Goal: Task Accomplishment & Management: Manage account settings

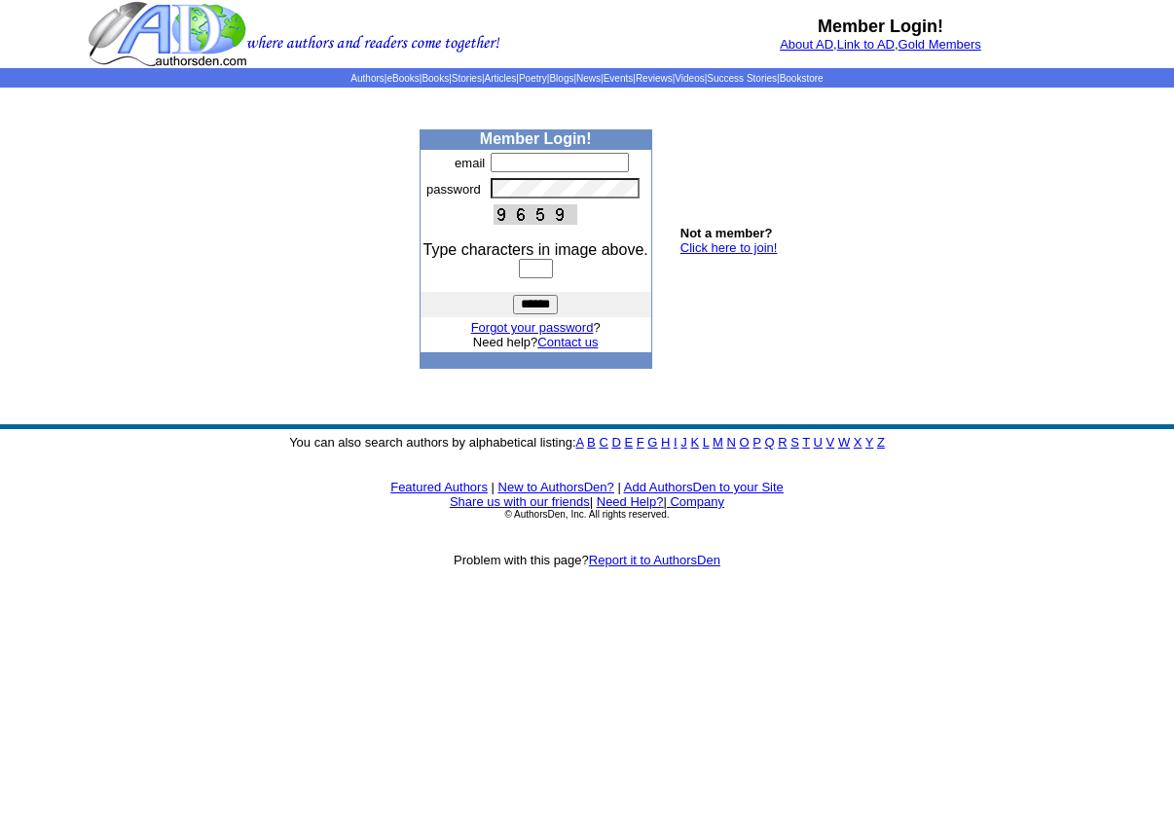
click at [511, 163] on input "text" at bounding box center [560, 162] width 138 height 19
type input "**********"
click at [528, 272] on input "text" at bounding box center [536, 268] width 34 height 19
type input "****"
click at [536, 305] on input "******" at bounding box center [535, 304] width 45 height 19
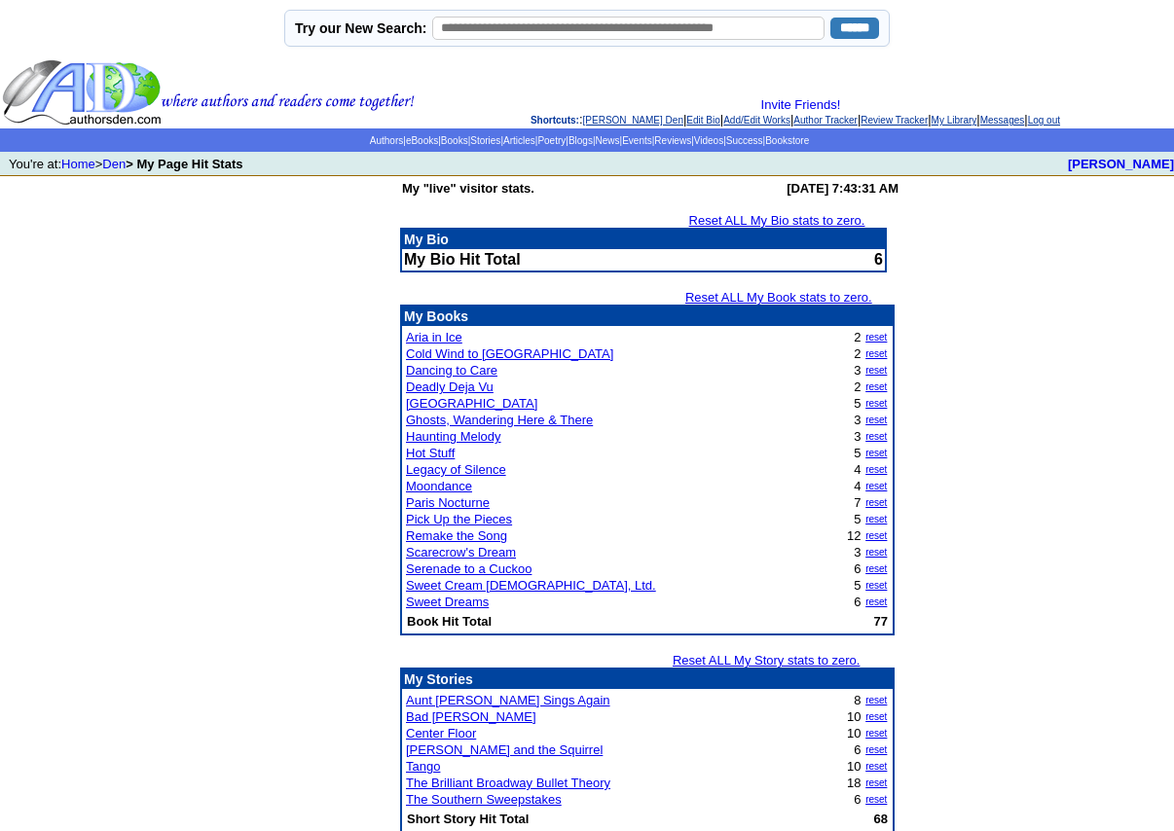
click at [776, 220] on link "Reset ALL My Bio stats to zero." at bounding box center [777, 220] width 176 height 15
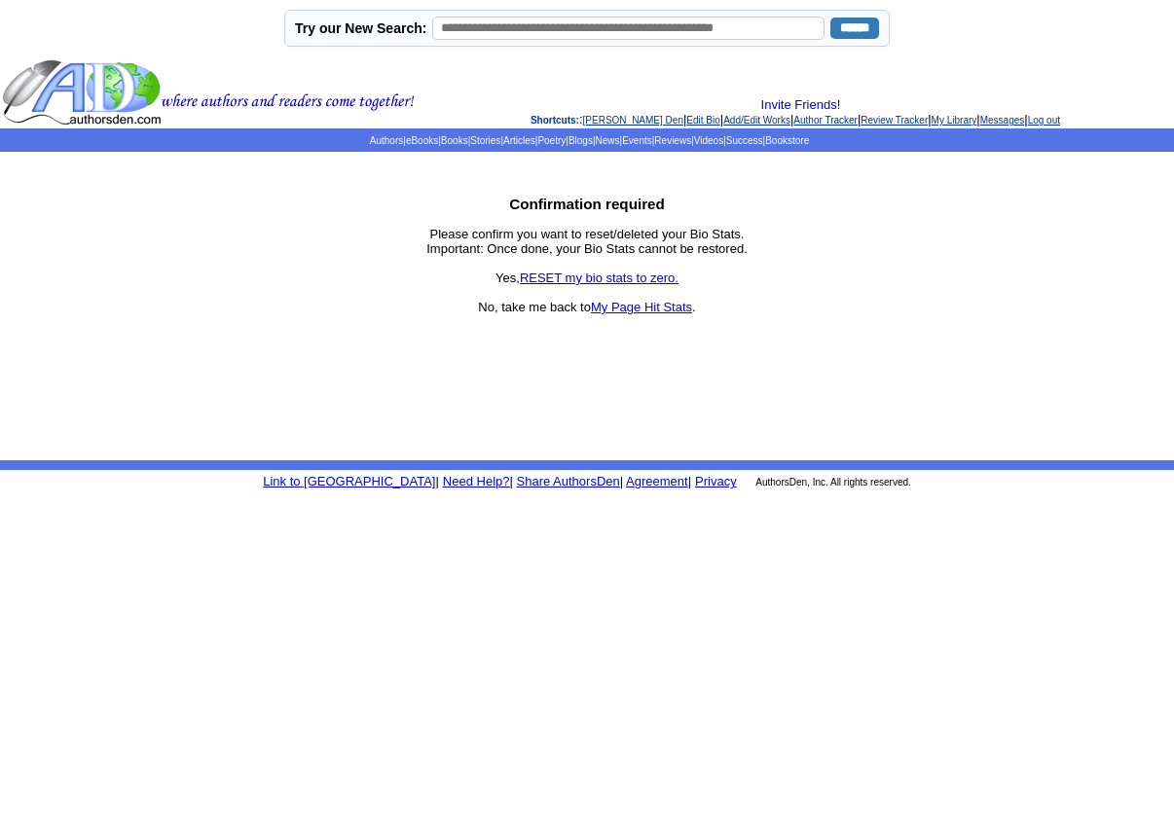
click at [624, 279] on link "RESET my bio stats to zero." at bounding box center [599, 278] width 159 height 15
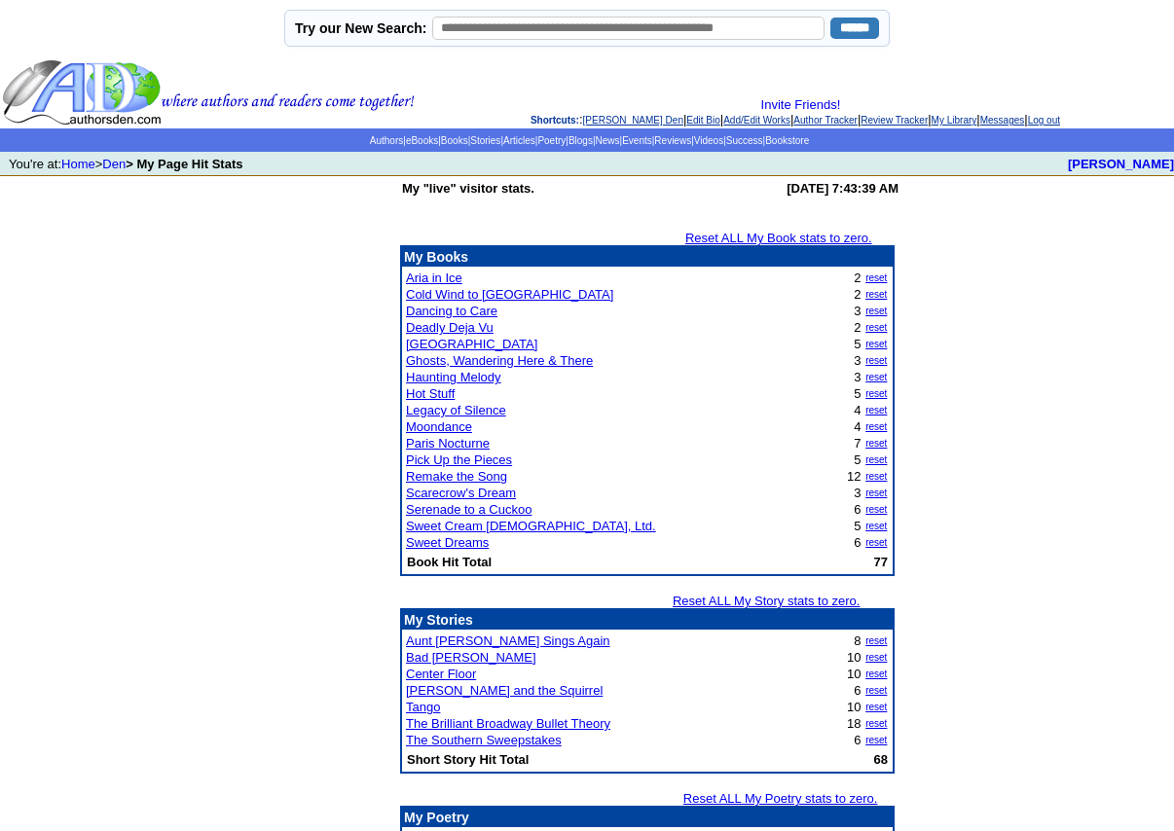
click at [768, 236] on link "Reset ALL My Book stats to zero." at bounding box center [778, 238] width 187 height 15
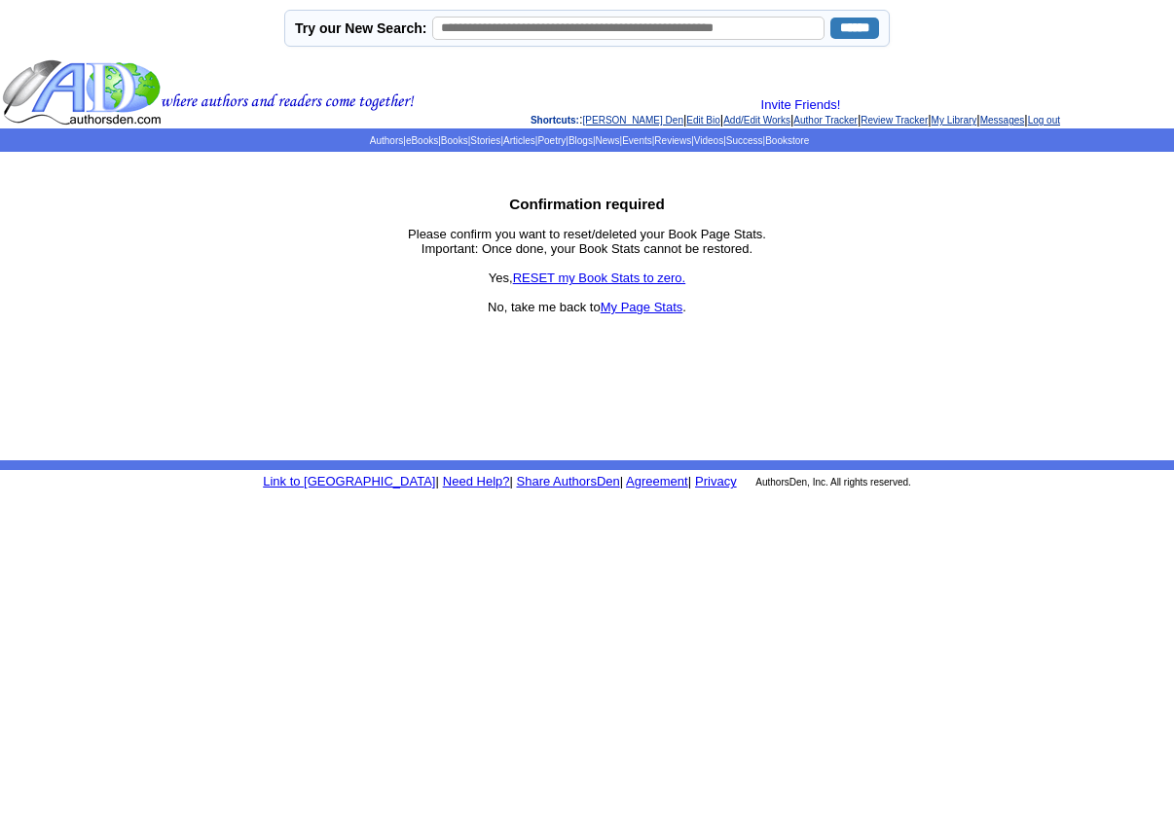
click at [613, 277] on link "RESET my Book Stats to zero." at bounding box center [599, 278] width 173 height 15
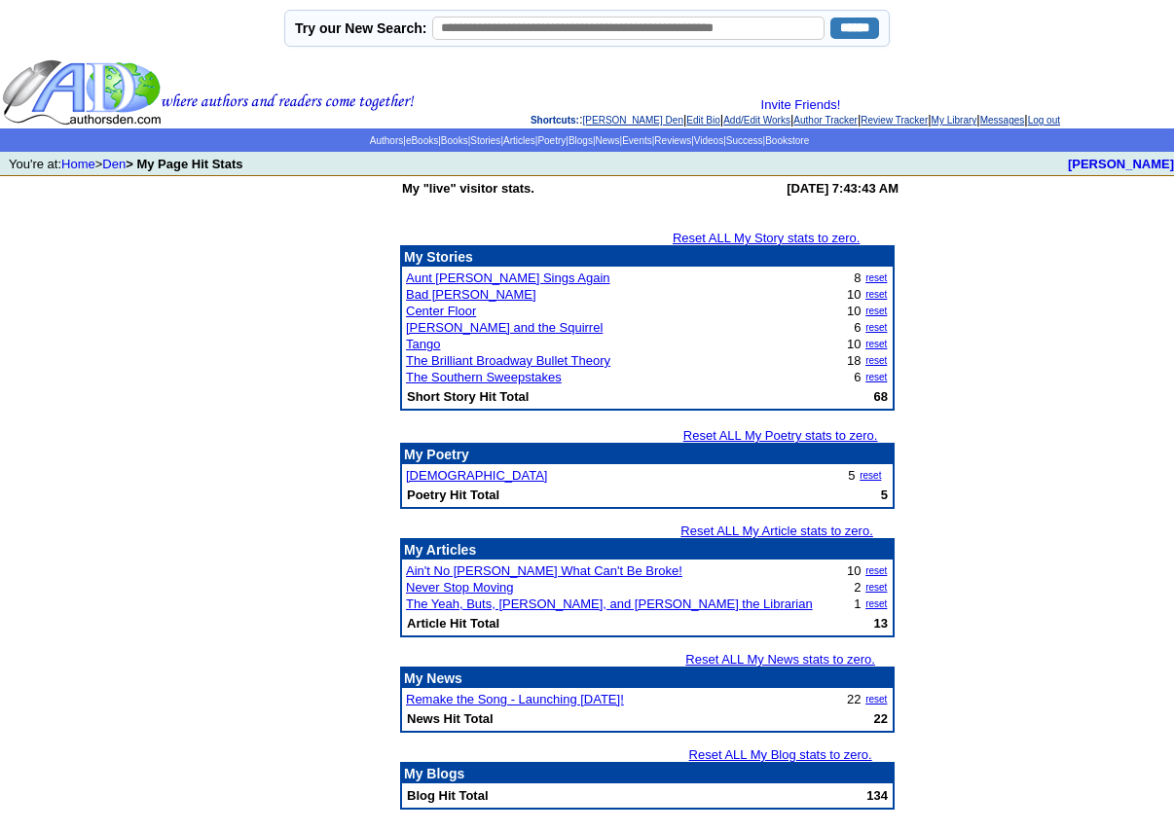
click at [763, 239] on link "Reset ALL My Story stats to zero." at bounding box center [766, 238] width 187 height 15
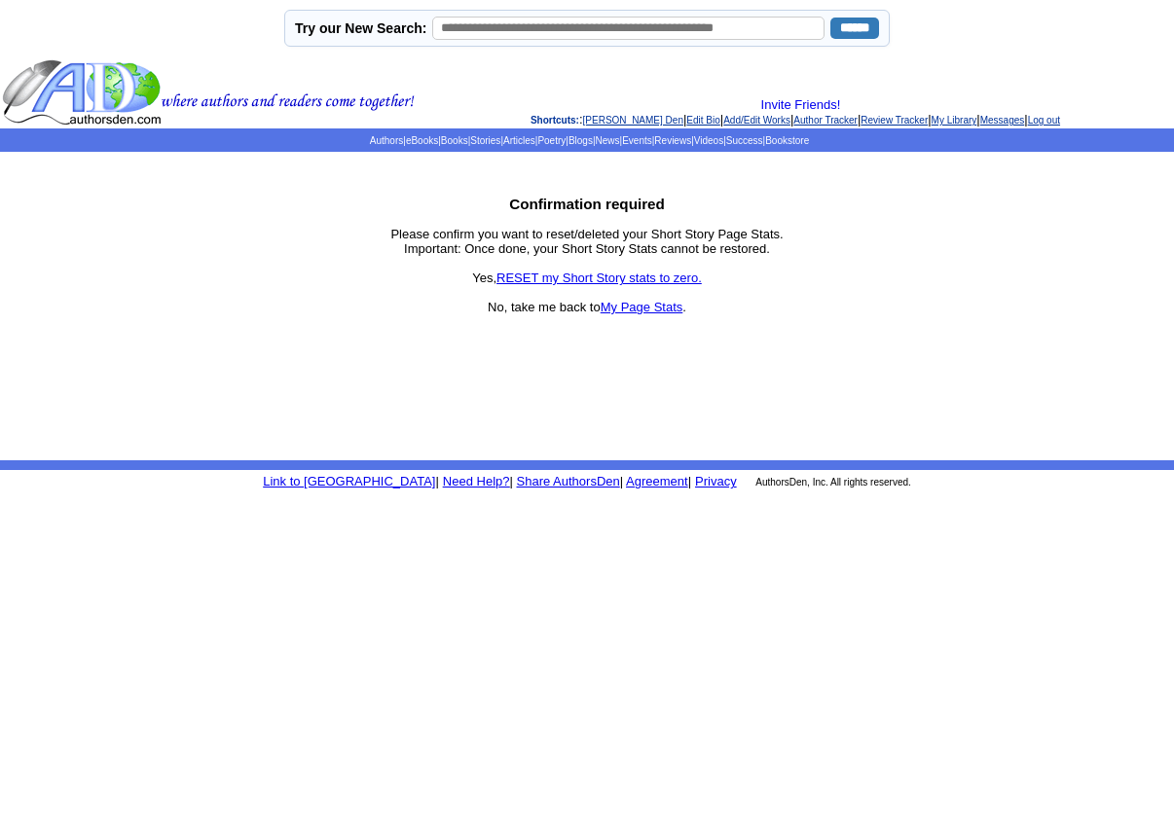
click at [641, 276] on link "RESET my Short Story stats to zero." at bounding box center [598, 278] width 205 height 15
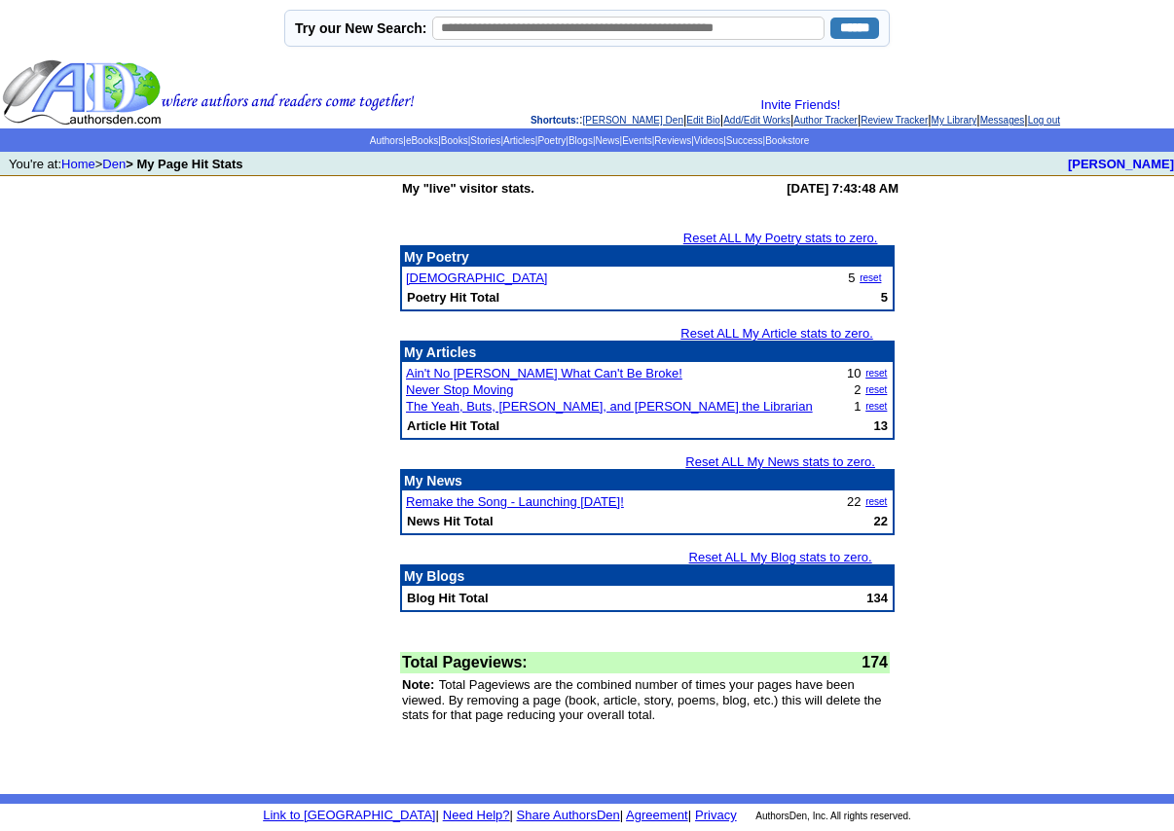
click at [784, 333] on link "Reset ALL My Article stats to zero." at bounding box center [776, 333] width 193 height 15
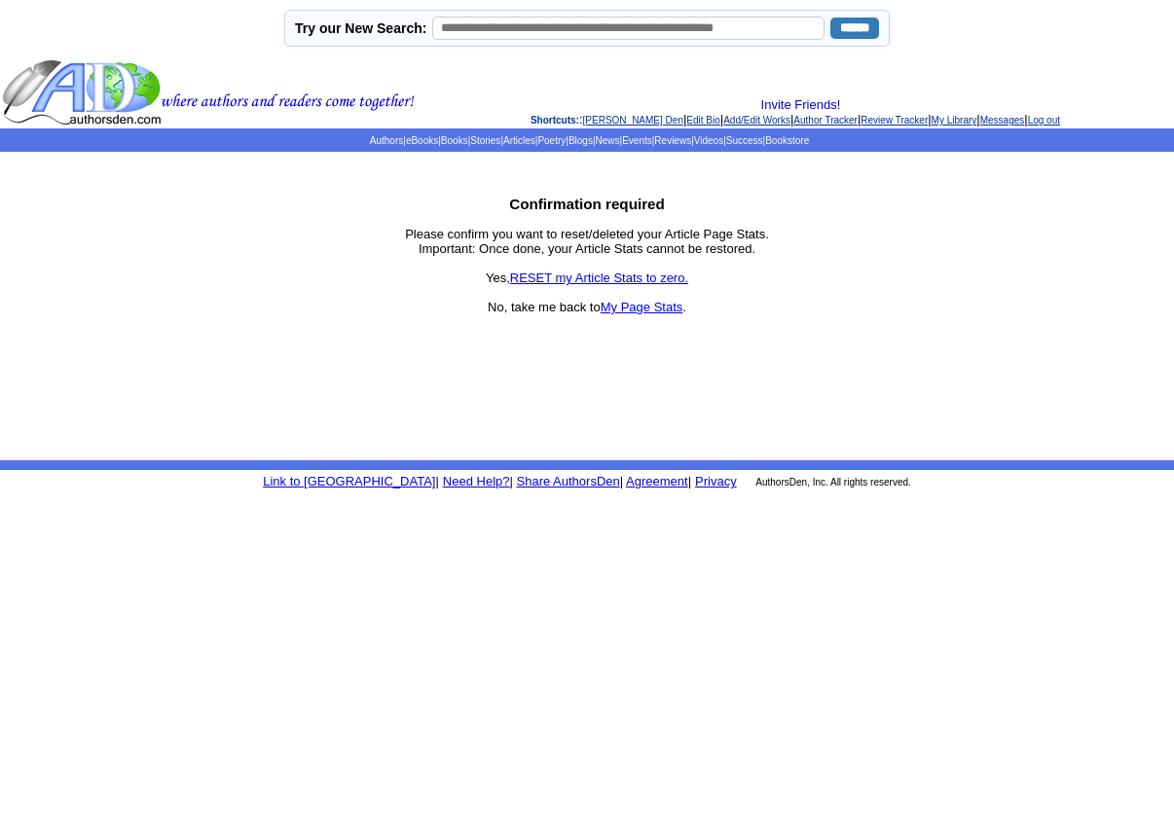
click at [650, 277] on link "RESET my Article Stats to zero." at bounding box center [599, 278] width 178 height 15
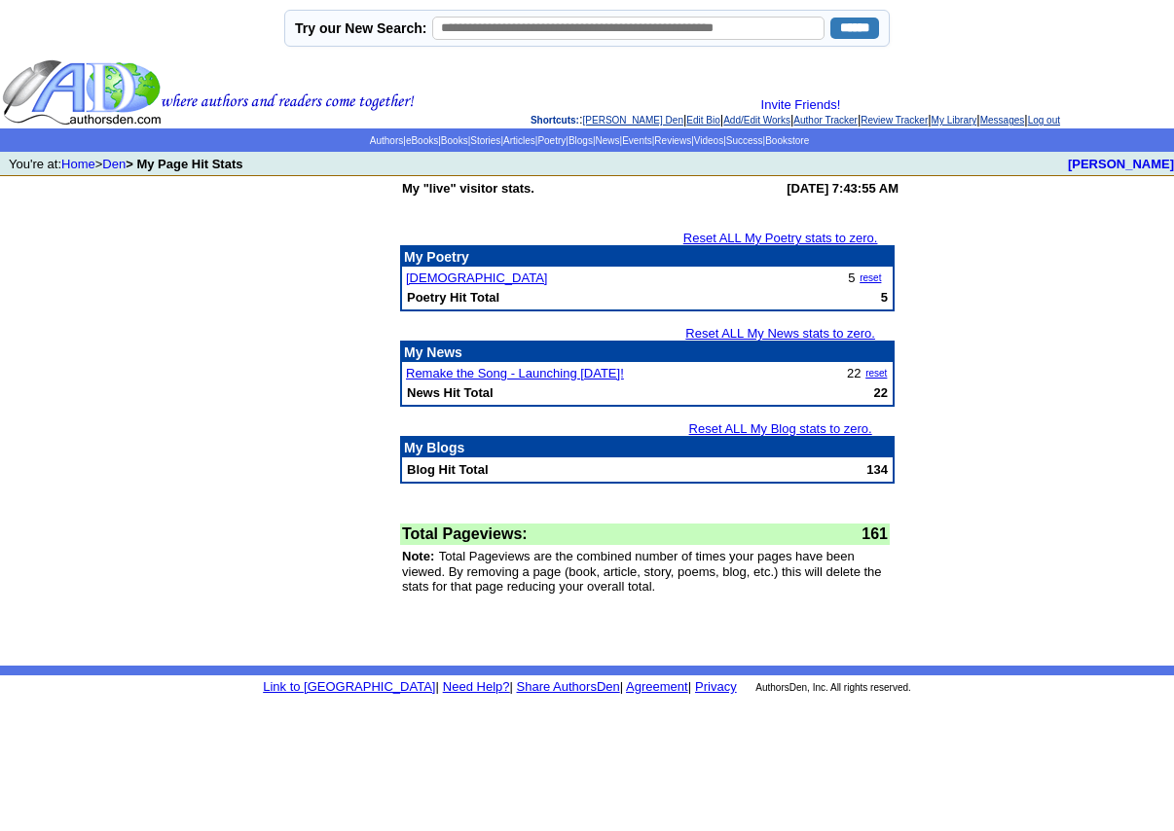
click at [797, 426] on link "Reset ALL My Blog stats to zero." at bounding box center [780, 428] width 183 height 15
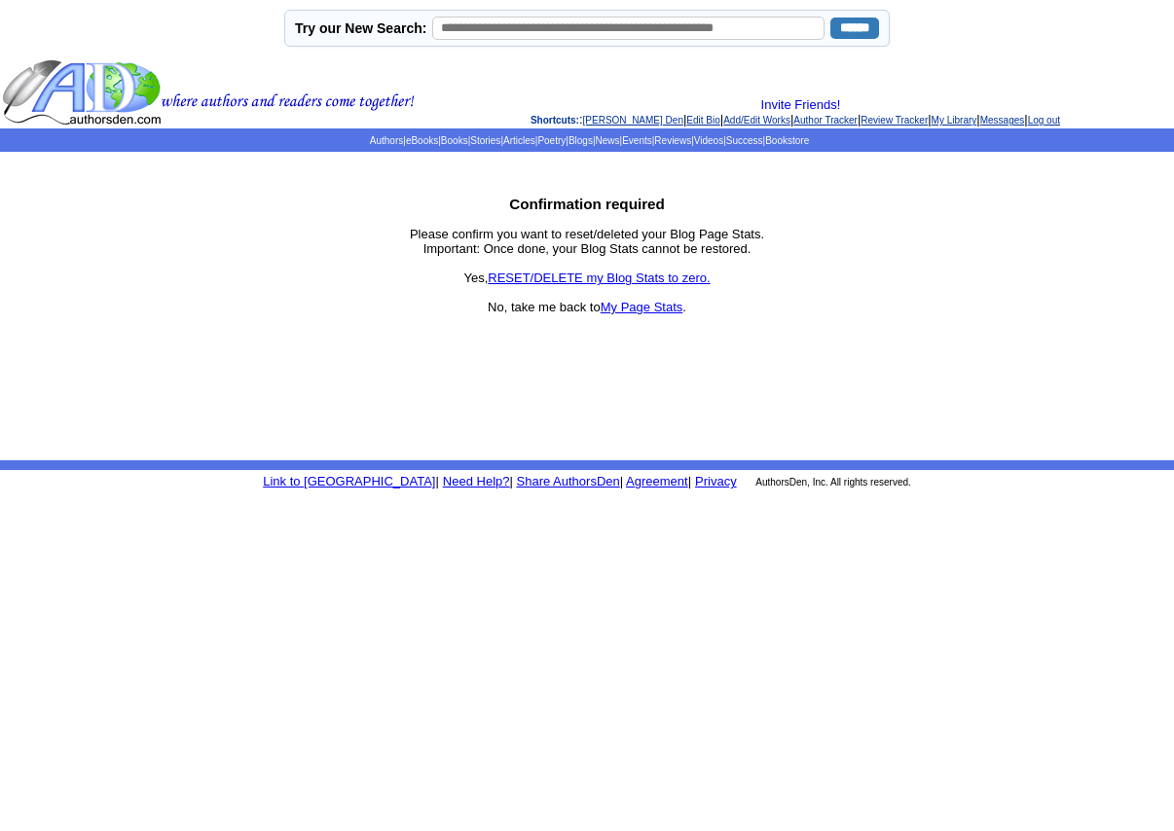
click at [640, 276] on link "RESET/DELETE my Blog Stats to zero." at bounding box center [599, 278] width 222 height 15
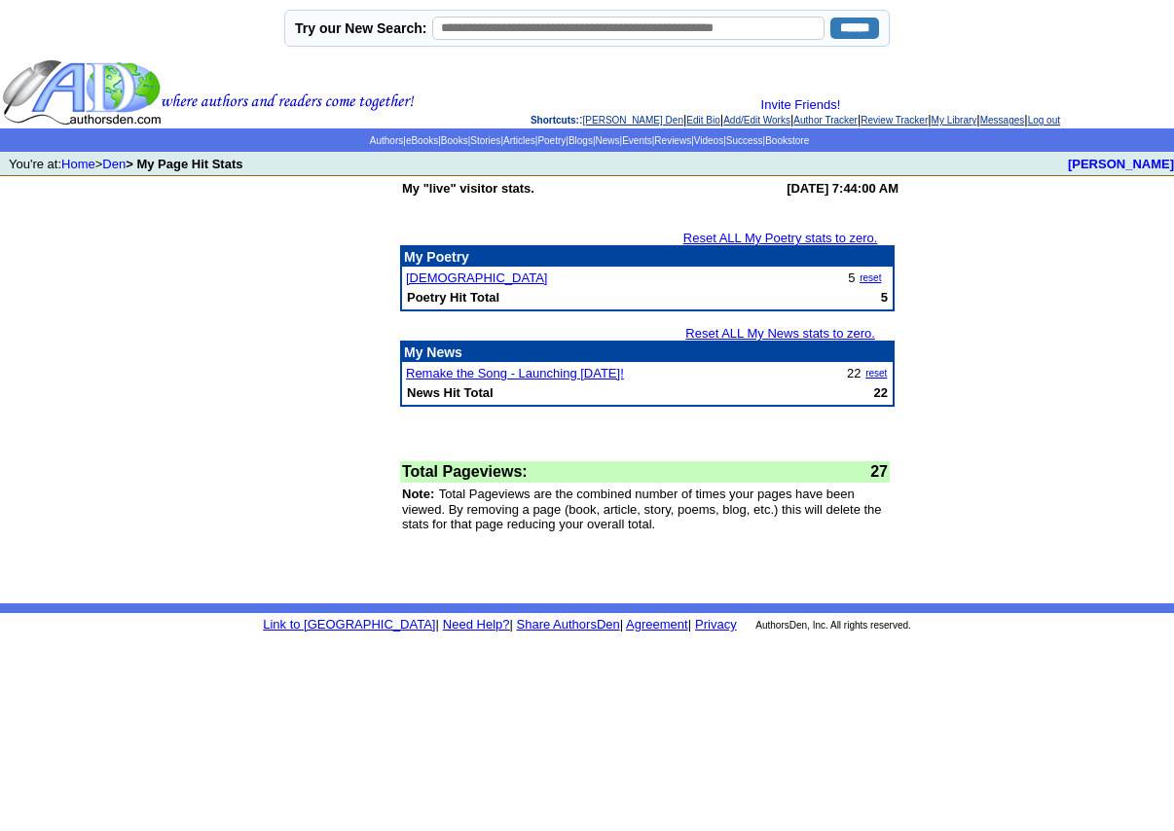
click at [771, 336] on link "Reset ALL My News stats to zero." at bounding box center [780, 333] width 190 height 15
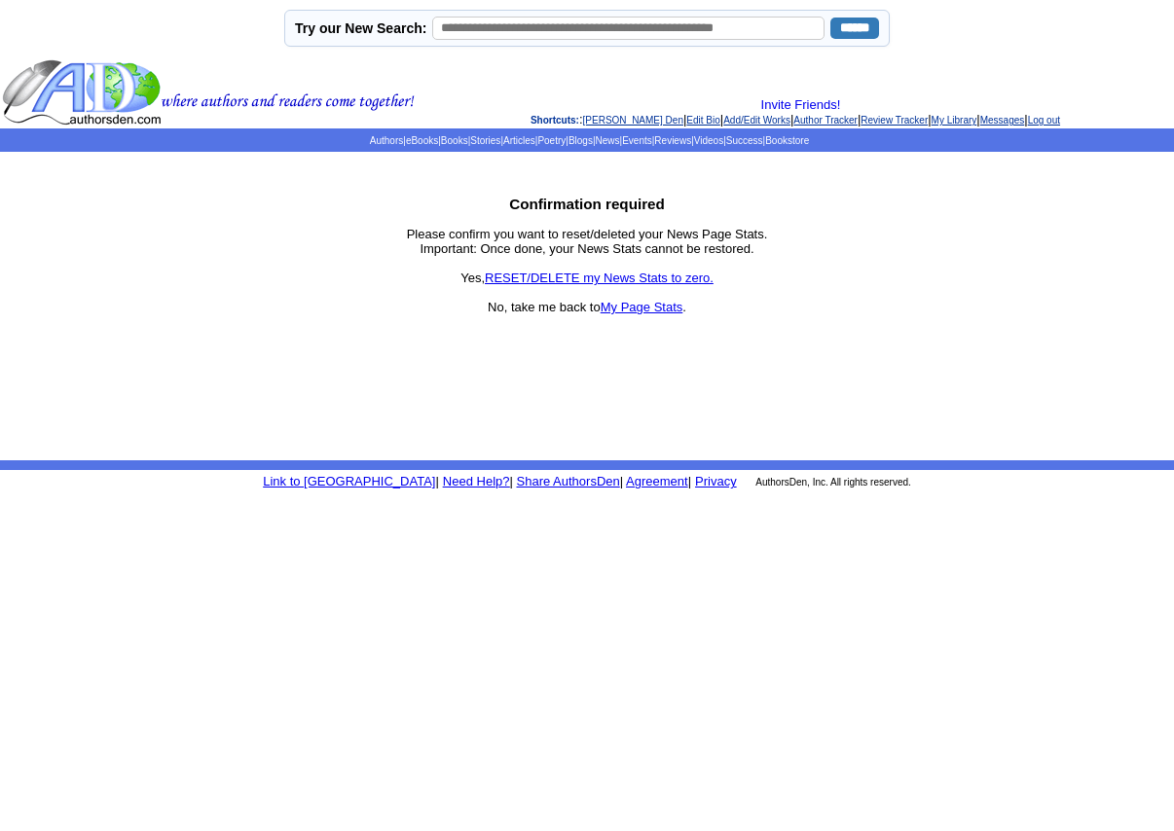
drag, startPoint x: 591, startPoint y: 277, endPoint x: 746, endPoint y: 299, distance: 157.2
click at [591, 277] on link "RESET/DELETE my News Stats to zero." at bounding box center [599, 278] width 229 height 15
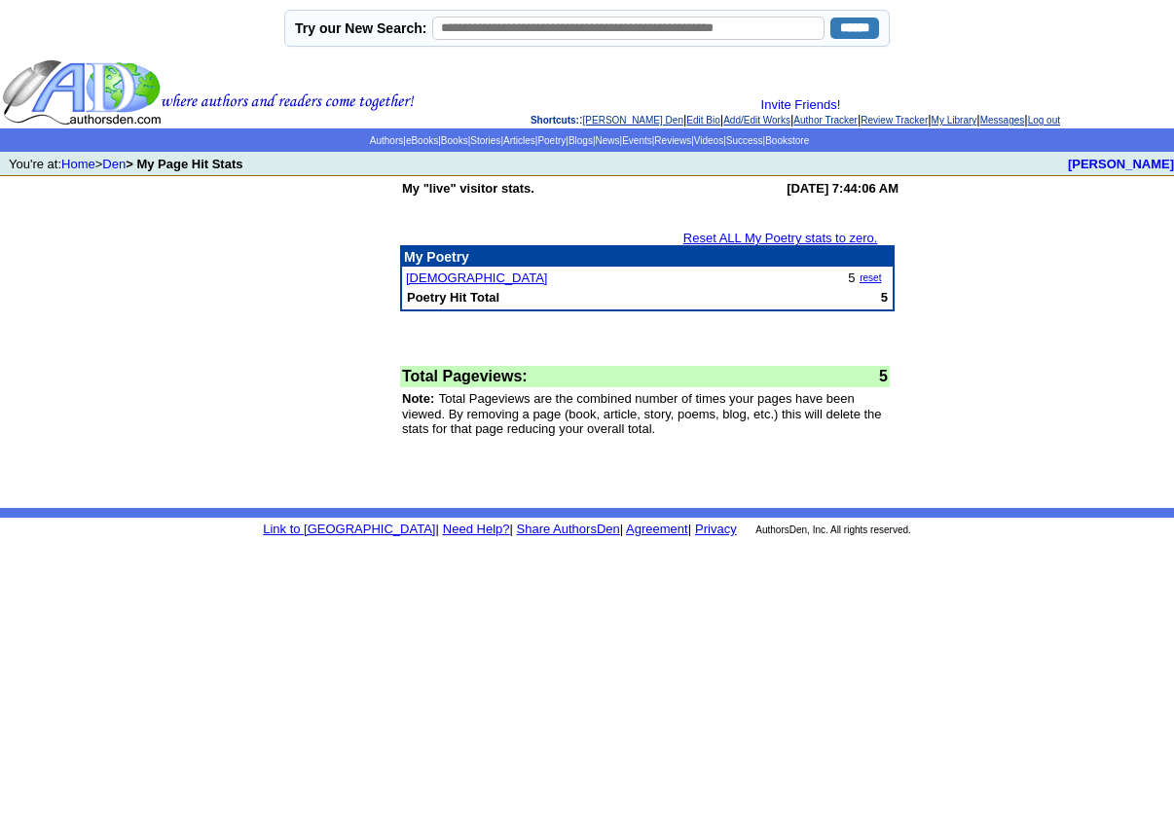
click at [1021, 373] on td "My "live" visitor stats. [DATE] 7:44:06 AM Reset ALL My Poetry stats to zero. M…" at bounding box center [587, 342] width 1174 height 332
click at [126, 167] on link "Den" at bounding box center [113, 164] width 23 height 15
